Goal: Task Accomplishment & Management: Use online tool/utility

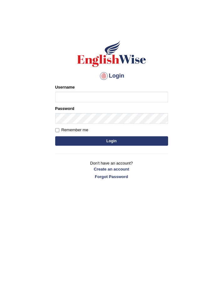
click at [96, 95] on input "Username" at bounding box center [111, 97] width 113 height 11
type input "varungabbi"
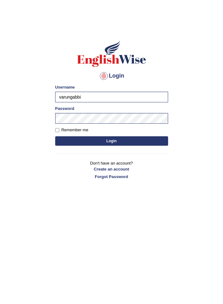
click at [128, 139] on button "Login" at bounding box center [111, 140] width 113 height 9
click at [137, 141] on button "Login" at bounding box center [111, 140] width 113 height 9
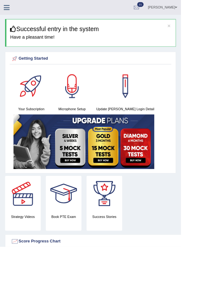
click at [12, 9] on icon at bounding box center [8, 9] width 7 height 8
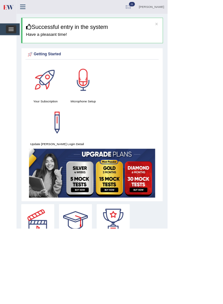
click at [15, 41] on span "button" at bounding box center [14, 41] width 7 height 1
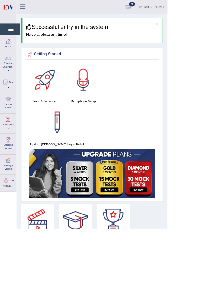
click at [12, 135] on div at bounding box center [10, 131] width 9 height 9
